Goal: Obtain resource: Download file/media

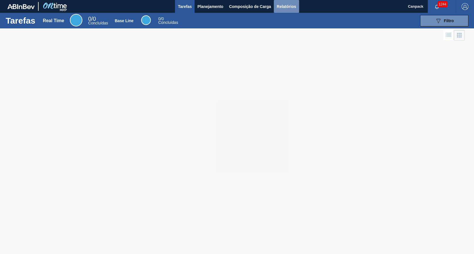
click at [283, 4] on span "Relatórios" at bounding box center [285, 6] width 19 height 7
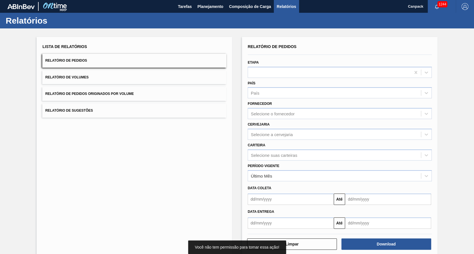
click at [277, 199] on input "text" at bounding box center [291, 198] width 86 height 11
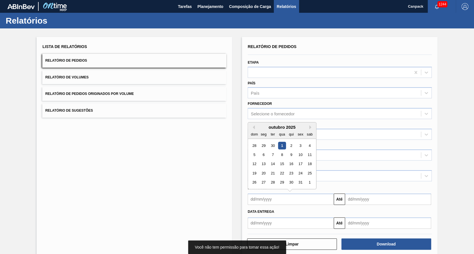
click at [281, 147] on div "1" at bounding box center [282, 146] width 8 height 8
type input "[DATE]"
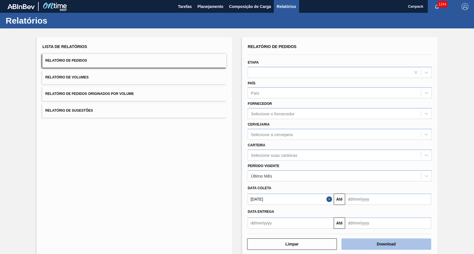
click at [370, 248] on button "Download" at bounding box center [386, 243] width 90 height 11
